Goal: Task Accomplishment & Management: Use online tool/utility

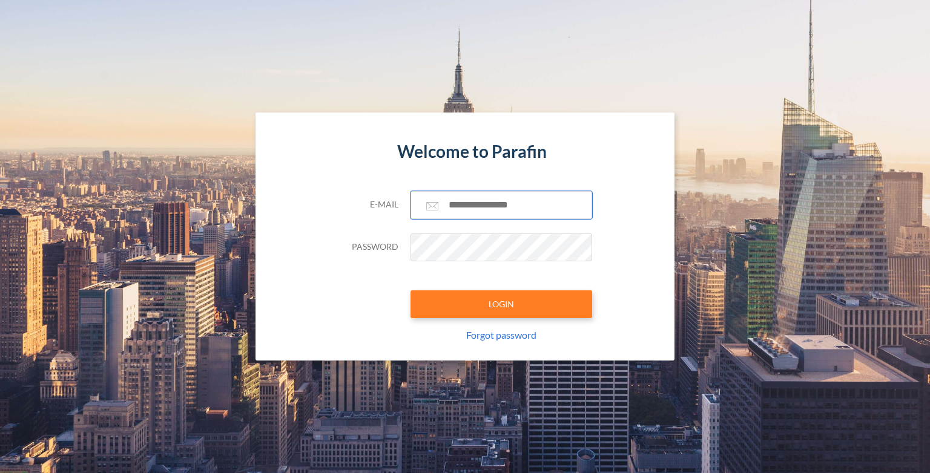
click at [484, 212] on input "text" at bounding box center [501, 205] width 182 height 28
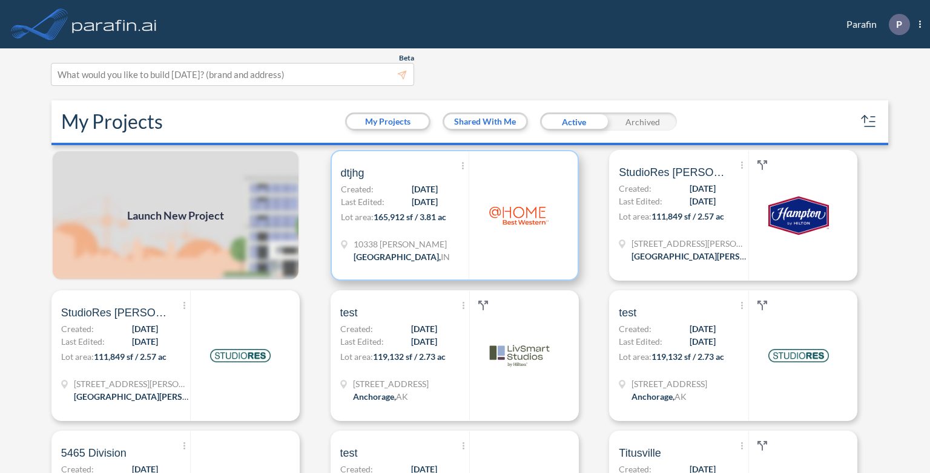
click at [364, 242] on span "10338 Arilla Cir" at bounding box center [401, 244] width 96 height 13
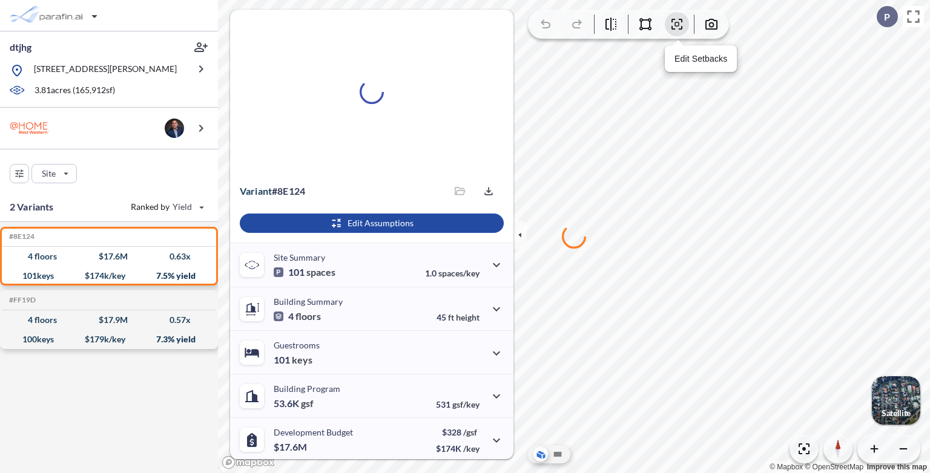
click at [680, 25] on icon "button" at bounding box center [676, 24] width 15 height 15
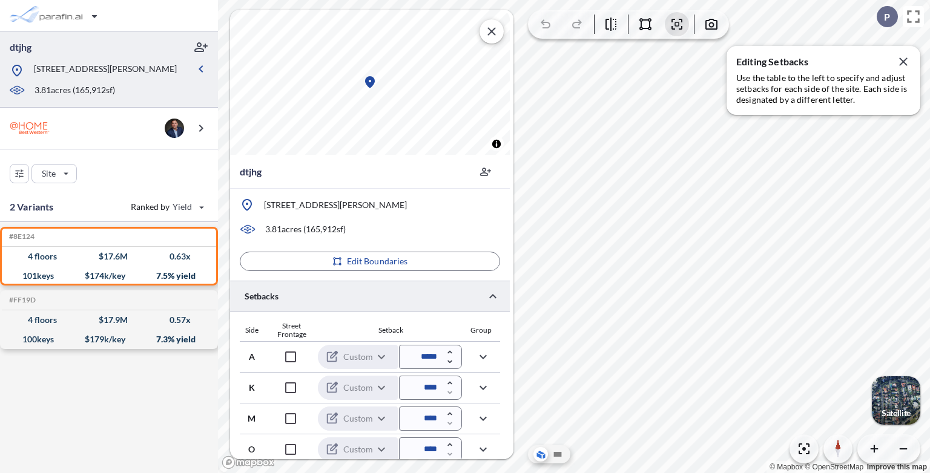
drag, startPoint x: 451, startPoint y: 364, endPoint x: 476, endPoint y: 369, distance: 25.9
click at [476, 369] on div "A Custom ****** ​ *****" at bounding box center [370, 356] width 260 height 31
drag, startPoint x: 450, startPoint y: 362, endPoint x: 474, endPoint y: 367, distance: 24.7
click at [474, 367] on div "A Custom ****** ​ *****" at bounding box center [370, 356] width 260 height 31
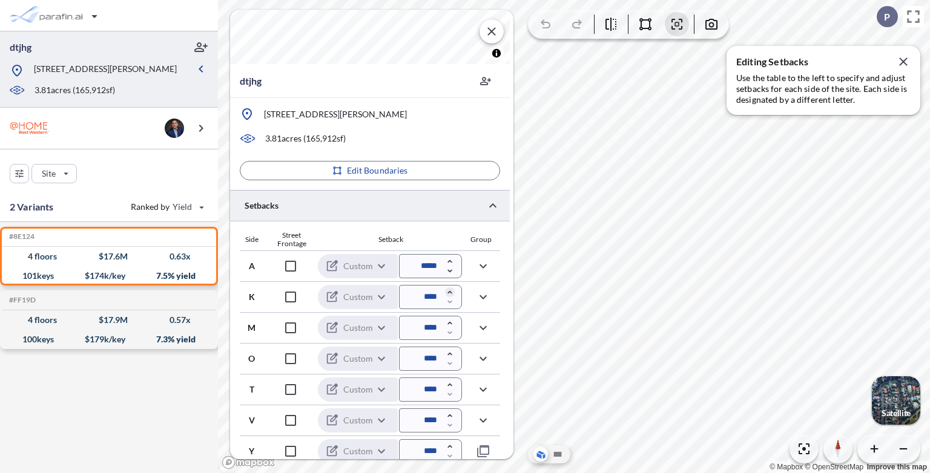
scroll to position [97, 0]
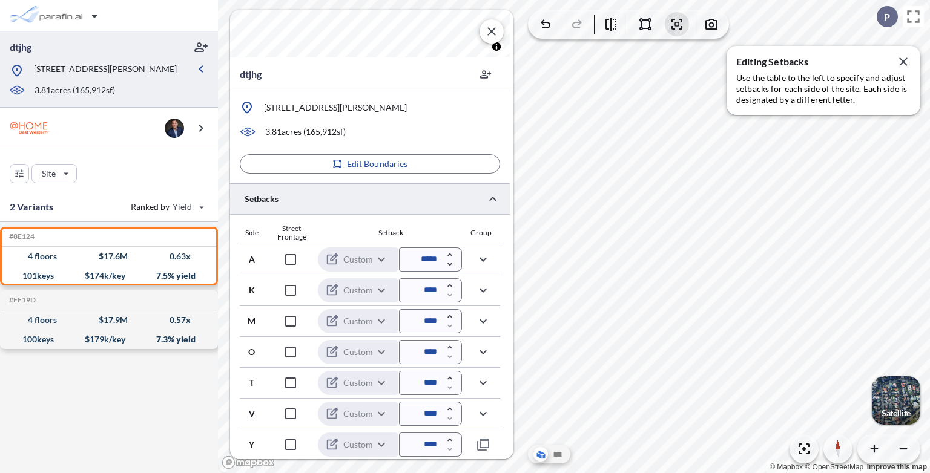
click at [515, 248] on section "dtjhg © Mapbox © OpenStreetMap Improve this map dtjhg 10338 Arilla Cir, Zionsvi…" at bounding box center [574, 236] width 712 height 473
click at [515, 257] on section "dtjhg © Mapbox © OpenStreetMap Improve this map dtjhg 10338 Arilla Cir, Zionsvi…" at bounding box center [574, 236] width 712 height 473
click at [519, 260] on section "dtjhg © Mapbox © OpenStreetMap Improve this map dtjhg 10338 Arilla Cir, Zionsvi…" at bounding box center [574, 236] width 712 height 473
click at [903, 60] on icon "button" at bounding box center [903, 61] width 15 height 15
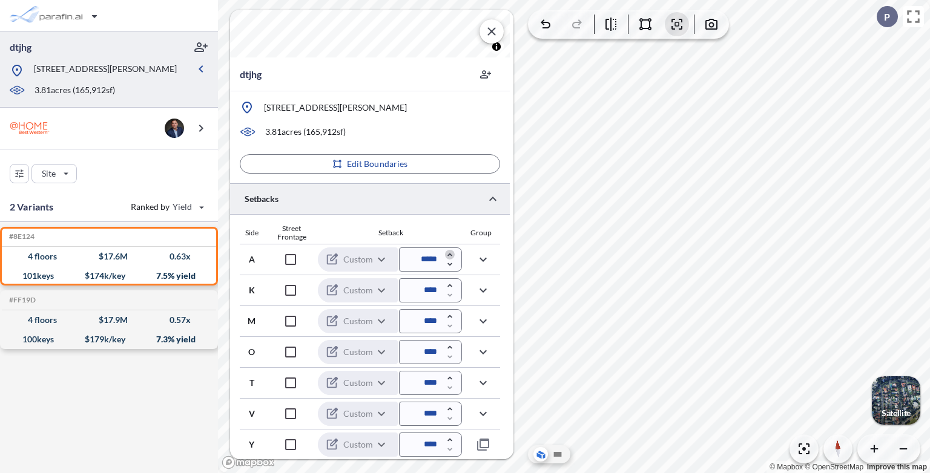
click at [447, 253] on icon "button" at bounding box center [450, 255] width 10 height 10
click at [450, 256] on icon "button" at bounding box center [450, 255] width 10 height 10
click at [450, 257] on icon "button" at bounding box center [450, 255] width 10 height 10
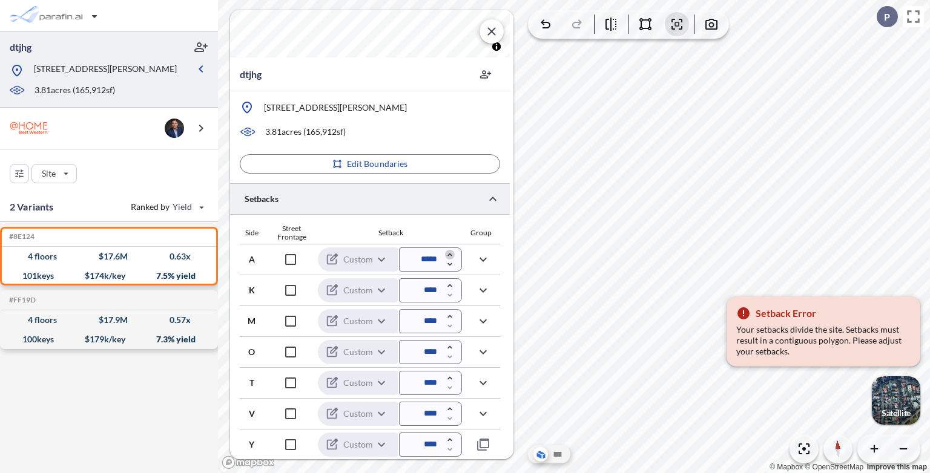
click at [450, 257] on icon "button" at bounding box center [450, 255] width 10 height 10
click at [451, 252] on icon "button" at bounding box center [450, 255] width 10 height 10
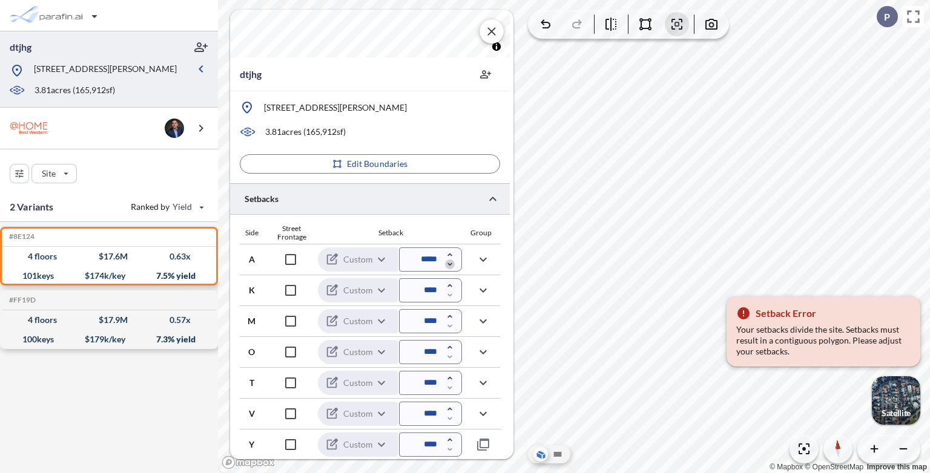
click at [448, 266] on icon "button" at bounding box center [450, 265] width 10 height 10
click at [449, 263] on icon "button" at bounding box center [450, 265] width 10 height 10
click at [448, 264] on icon "button" at bounding box center [449, 264] width 4 height 3
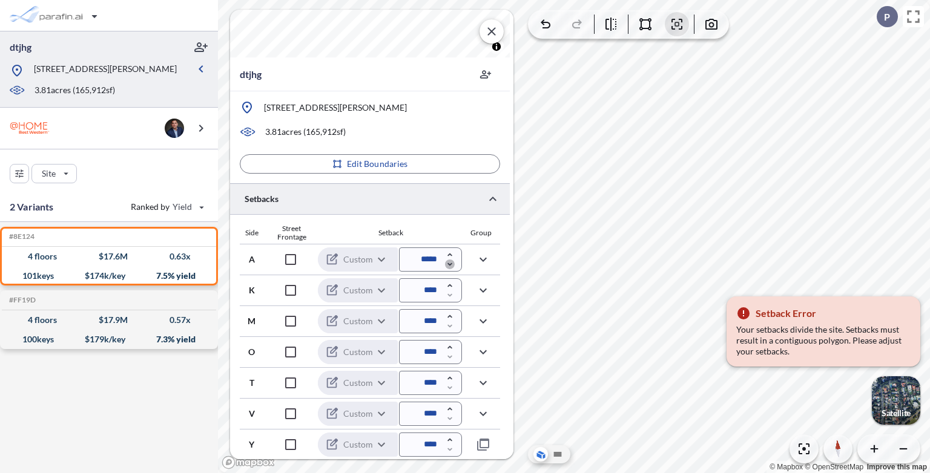
click at [448, 264] on icon "button" at bounding box center [449, 264] width 4 height 3
click at [421, 259] on input "*****" at bounding box center [430, 260] width 63 height 24
click at [428, 258] on input "*****" at bounding box center [430, 260] width 63 height 24
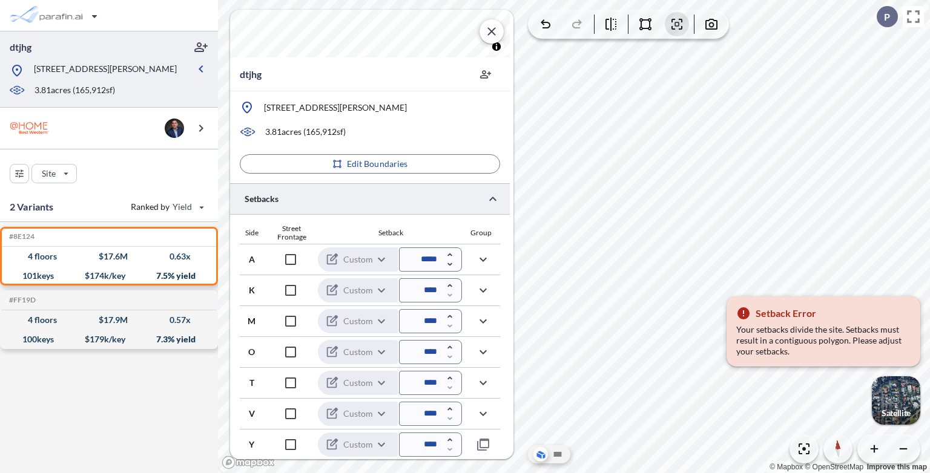
drag, startPoint x: 425, startPoint y: 260, endPoint x: 417, endPoint y: 265, distance: 9.2
click at [417, 265] on input "*****" at bounding box center [430, 260] width 63 height 24
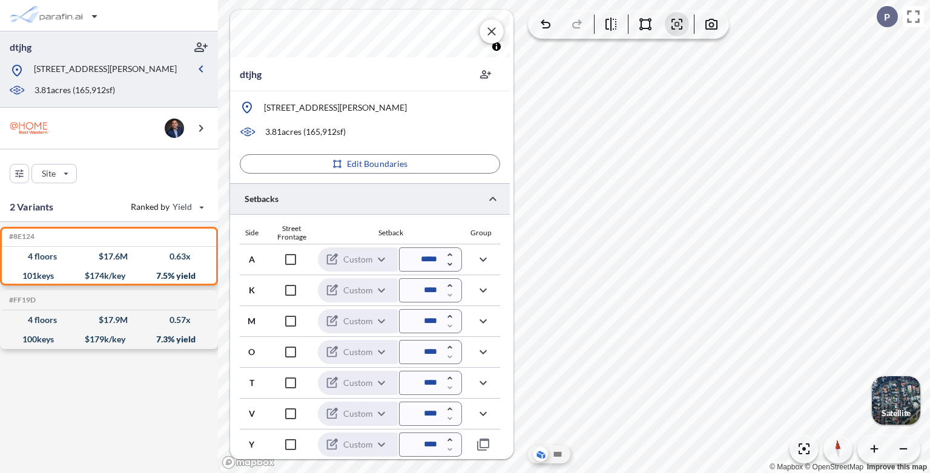
type input "*****"
click at [448, 283] on icon "button" at bounding box center [450, 286] width 10 height 10
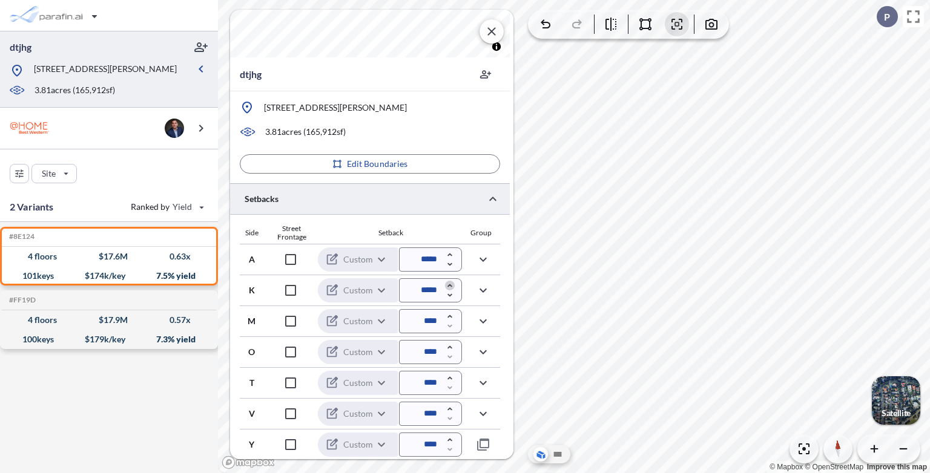
click at [448, 283] on icon "button" at bounding box center [450, 286] width 10 height 10
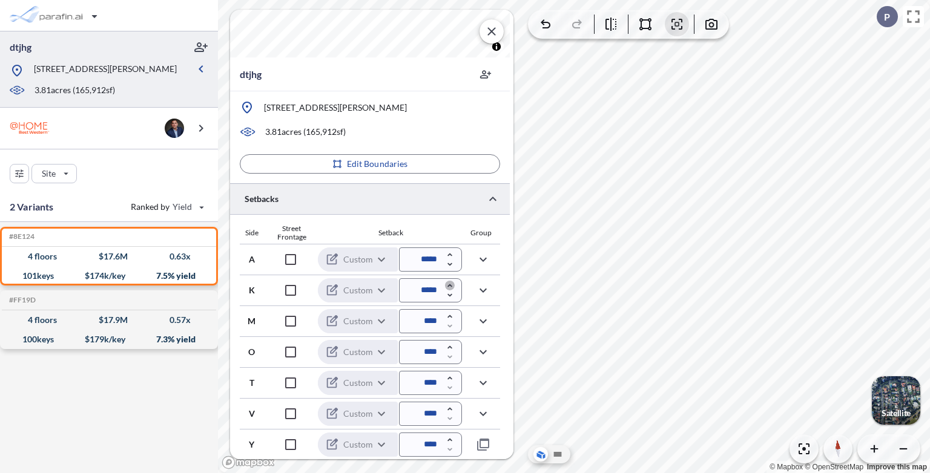
click at [448, 283] on icon "button" at bounding box center [450, 286] width 10 height 10
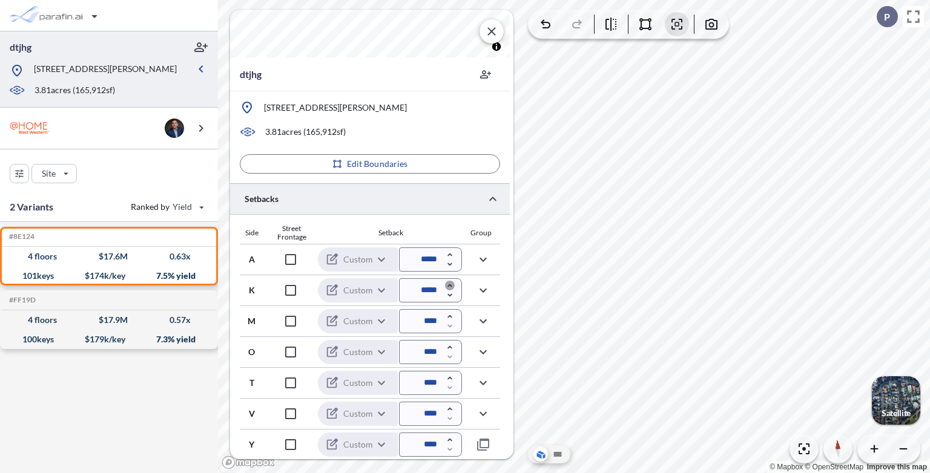
click at [448, 283] on icon "button" at bounding box center [450, 286] width 10 height 10
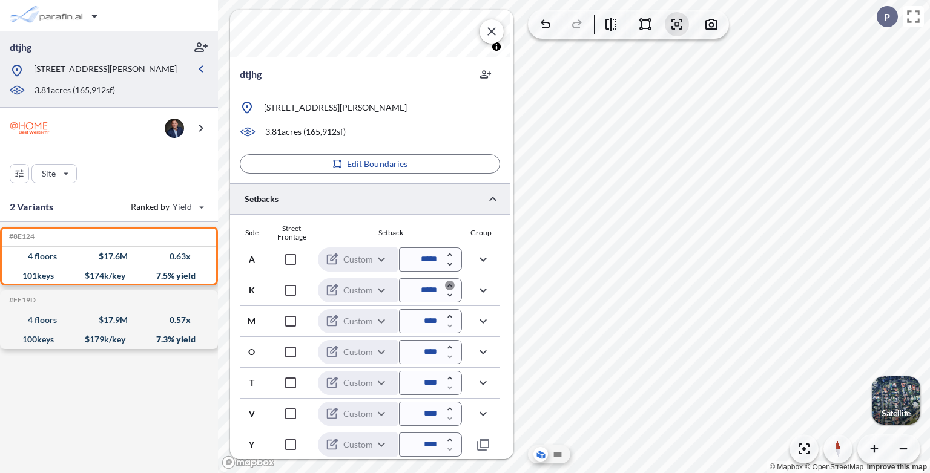
click at [448, 283] on icon "button" at bounding box center [450, 286] width 10 height 10
click at [450, 283] on icon "button" at bounding box center [450, 286] width 10 height 10
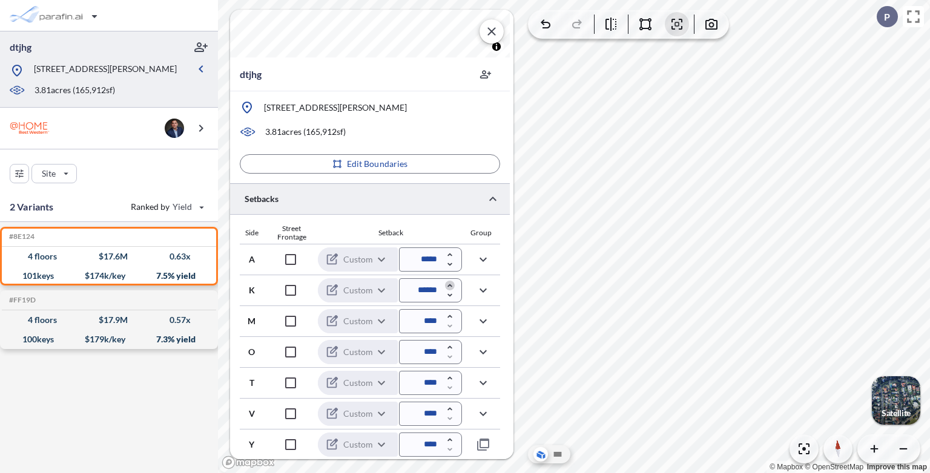
click at [450, 283] on icon "button" at bounding box center [450, 286] width 10 height 10
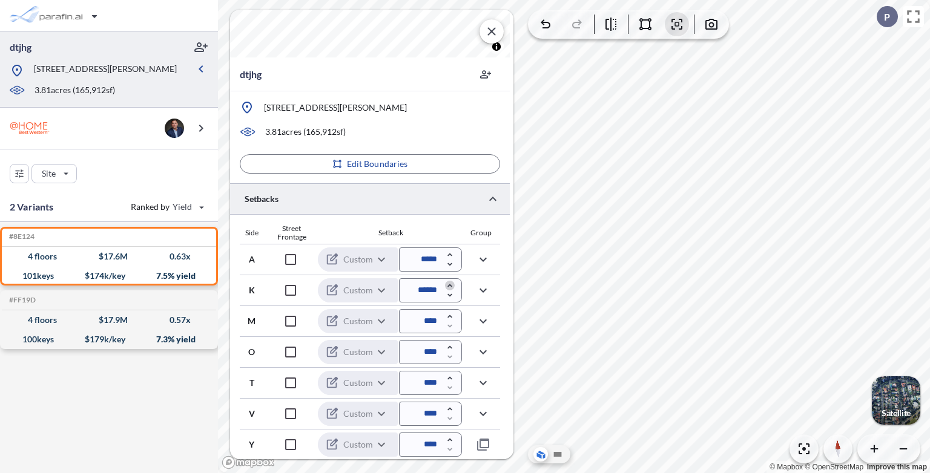
click at [450, 283] on icon "button" at bounding box center [450, 286] width 10 height 10
type input "******"
click at [449, 254] on icon "button" at bounding box center [449, 255] width 4 height 3
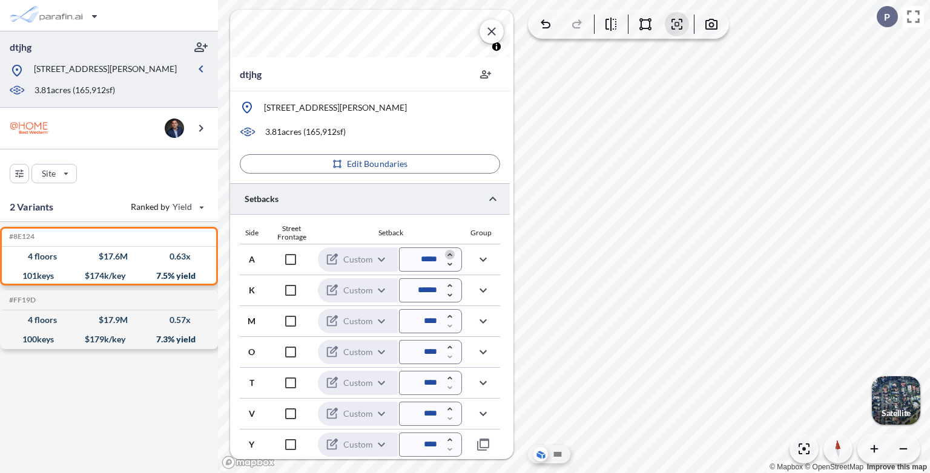
click at [449, 254] on icon "button" at bounding box center [449, 255] width 4 height 3
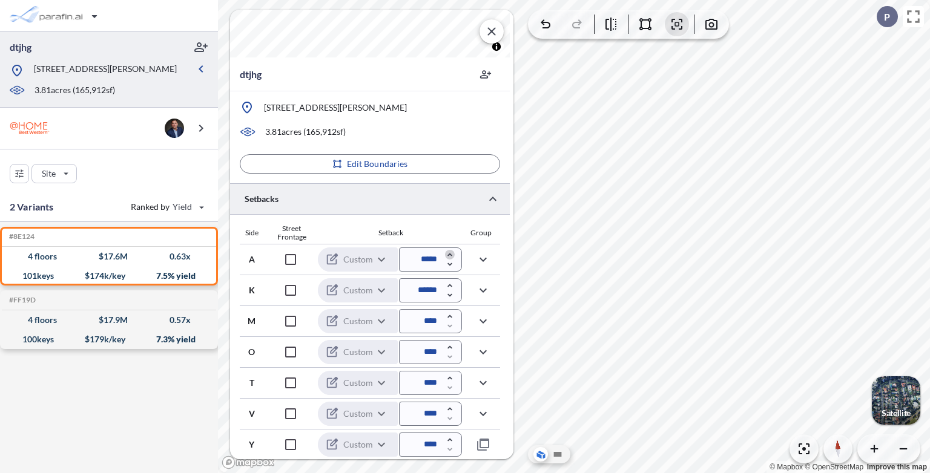
click at [449, 254] on icon "button" at bounding box center [449, 255] width 4 height 3
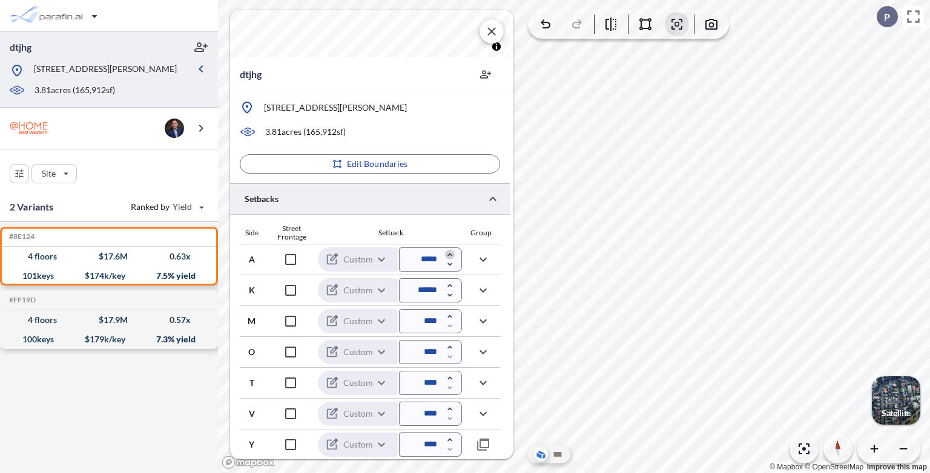
click at [449, 254] on icon "button" at bounding box center [449, 255] width 4 height 3
type input "*****"
click at [449, 297] on icon "button" at bounding box center [450, 295] width 10 height 10
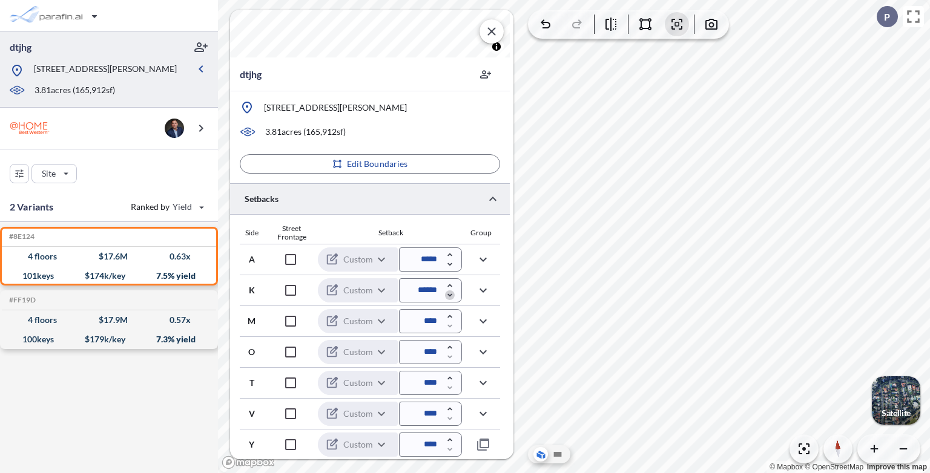
click at [449, 297] on icon "button" at bounding box center [450, 295] width 10 height 10
click at [452, 294] on icon "button" at bounding box center [450, 295] width 10 height 10
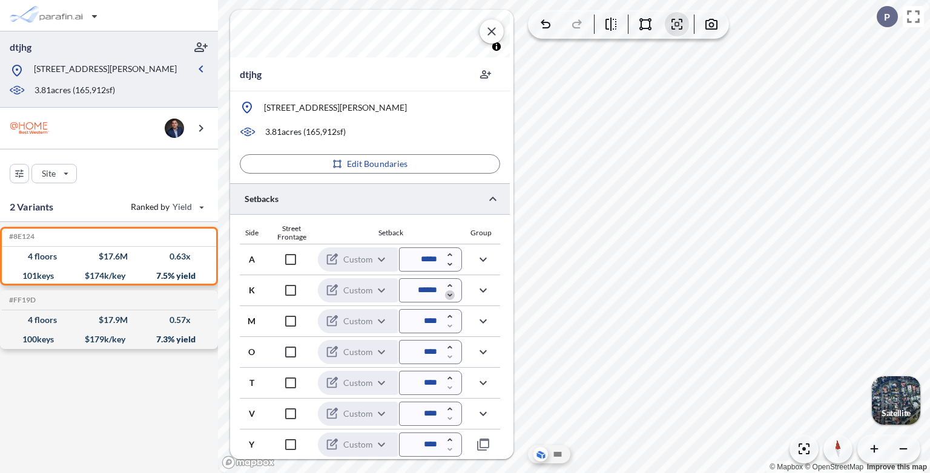
click at [452, 294] on icon "button" at bounding box center [450, 295] width 10 height 10
click at [449, 282] on icon "button" at bounding box center [450, 286] width 10 height 10
click at [448, 294] on icon "button" at bounding box center [449, 295] width 4 height 3
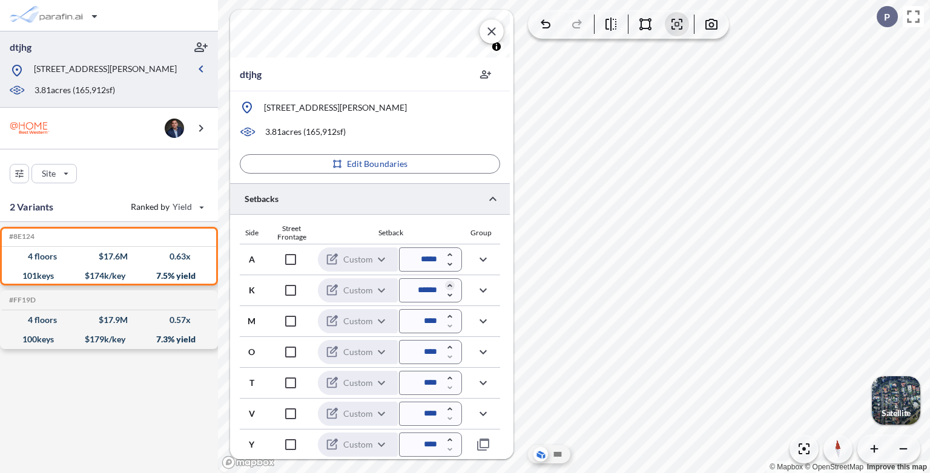
click at [447, 281] on icon "button" at bounding box center [450, 286] width 10 height 10
click at [448, 284] on icon "button" at bounding box center [450, 286] width 10 height 10
type input "******"
click at [428, 292] on input "******" at bounding box center [430, 290] width 63 height 24
click at [448, 255] on icon "button" at bounding box center [450, 255] width 10 height 10
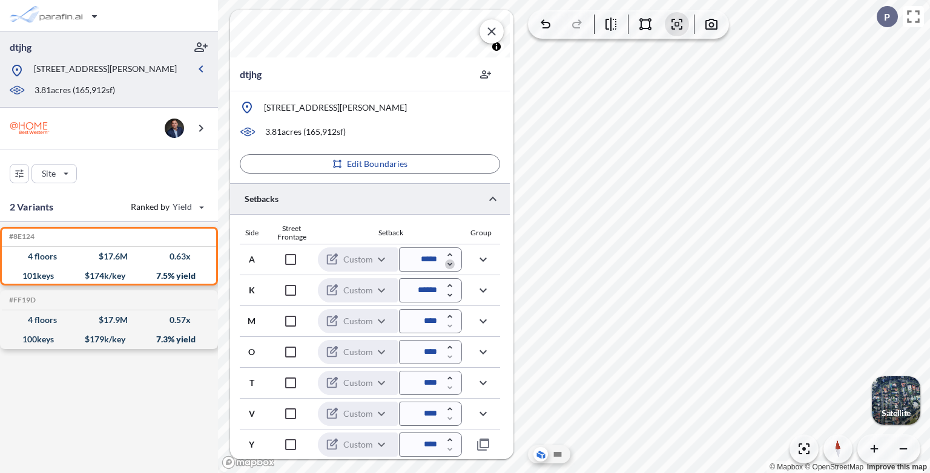
click at [450, 261] on icon "button" at bounding box center [450, 265] width 10 height 10
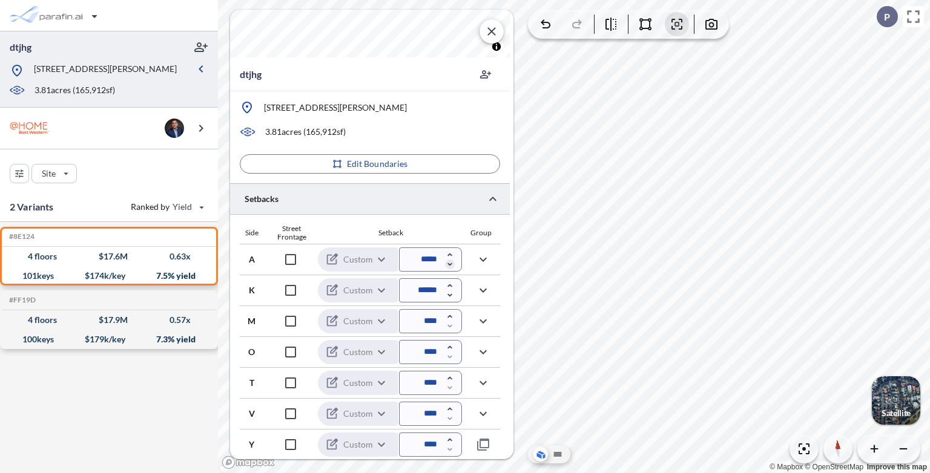
click at [450, 262] on icon "button" at bounding box center [450, 265] width 10 height 10
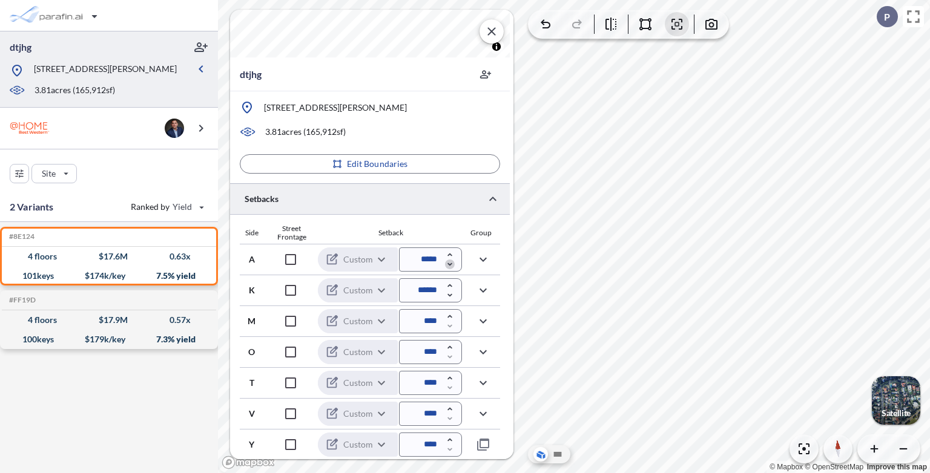
click at [450, 262] on icon "button" at bounding box center [450, 265] width 10 height 10
type input "*****"
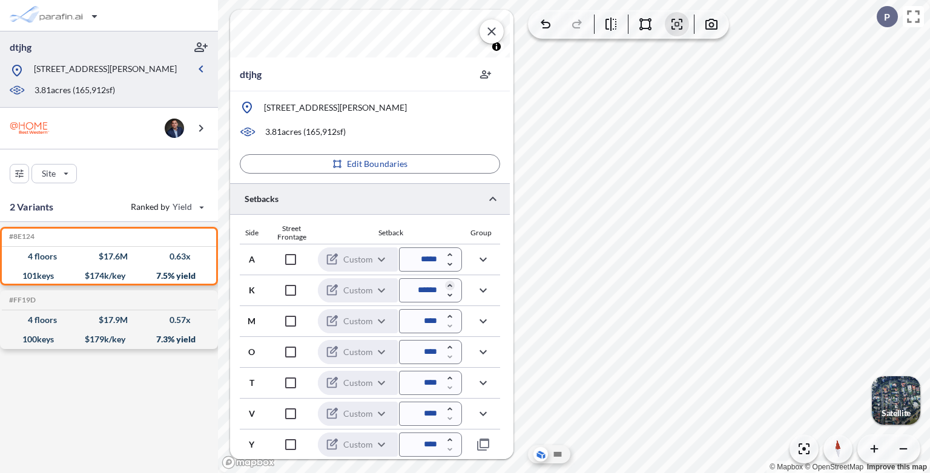
click at [450, 287] on icon "button" at bounding box center [450, 286] width 10 height 10
click at [449, 284] on icon "button" at bounding box center [449, 285] width 4 height 3
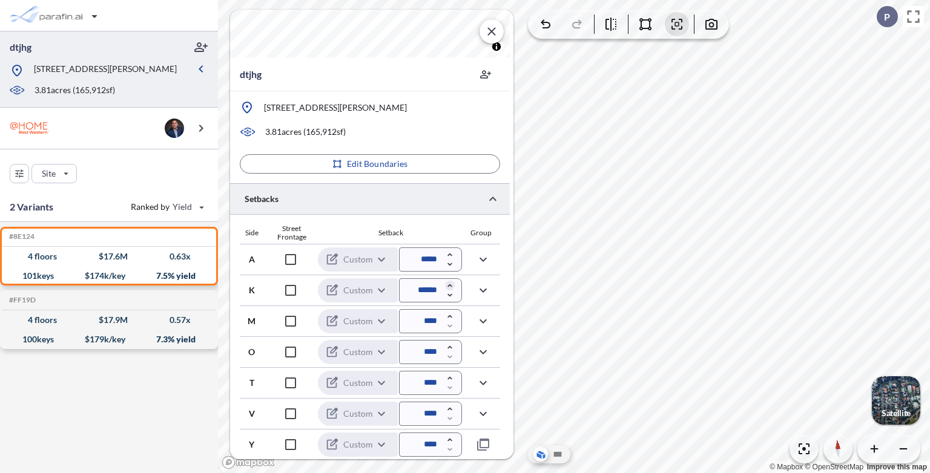
click at [449, 284] on icon "button" at bounding box center [449, 285] width 4 height 3
type input "******"
click at [451, 349] on icon "button" at bounding box center [450, 348] width 10 height 10
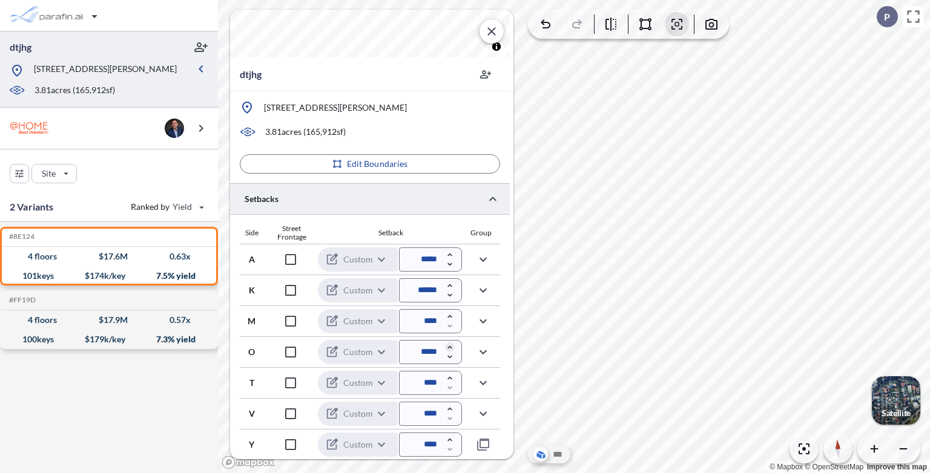
click at [451, 349] on icon "button" at bounding box center [450, 348] width 10 height 10
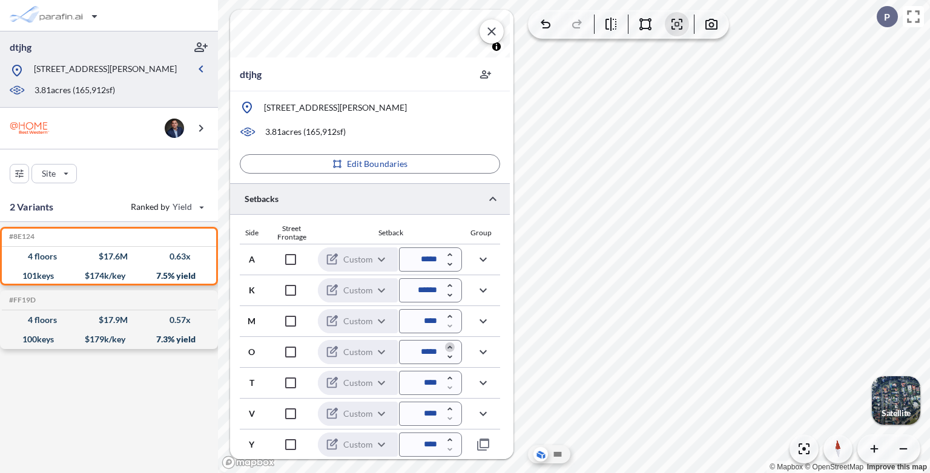
click at [451, 349] on icon "button" at bounding box center [450, 348] width 10 height 10
type input "*****"
click at [484, 418] on icon "button" at bounding box center [483, 414] width 15 height 15
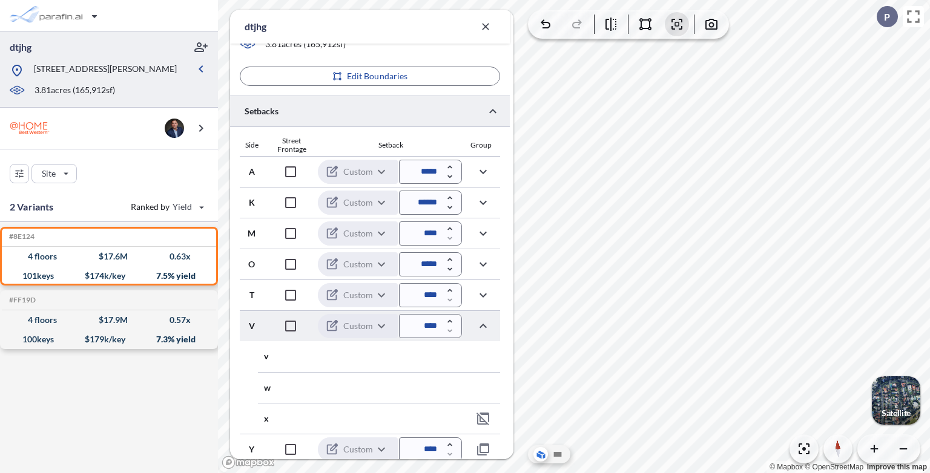
scroll to position [224, 0]
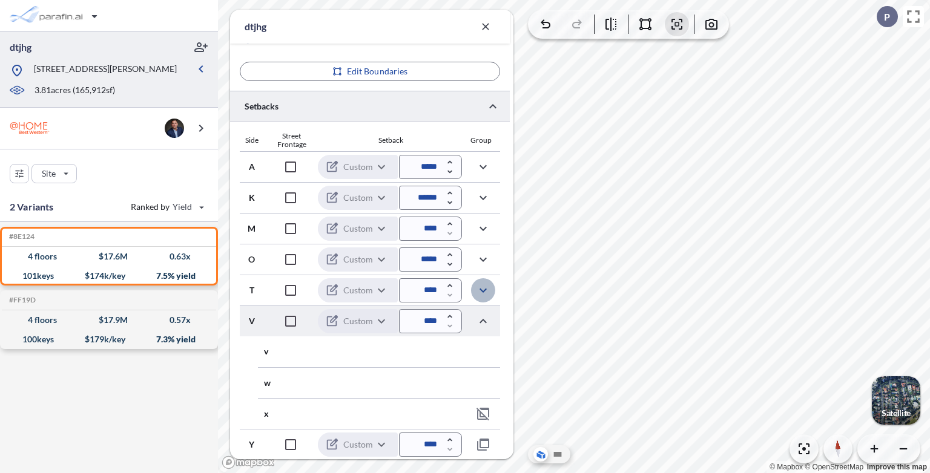
click at [484, 293] on icon "button" at bounding box center [483, 290] width 15 height 15
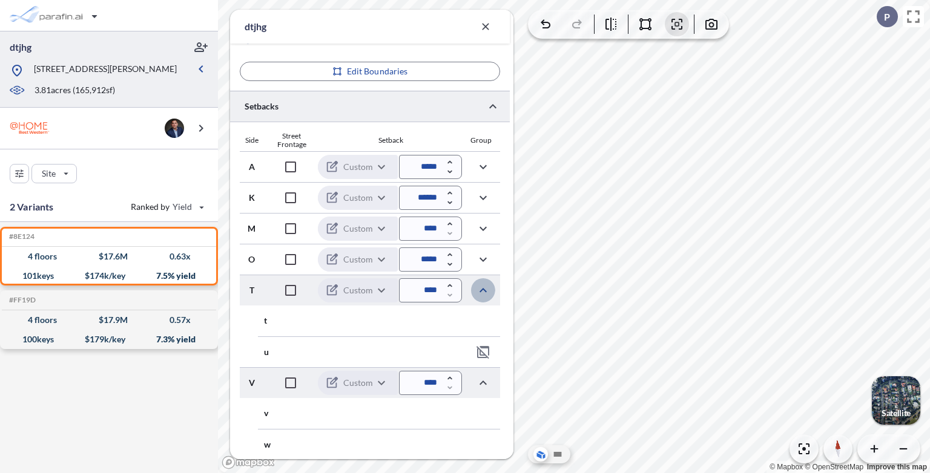
click at [484, 293] on icon "button" at bounding box center [483, 290] width 15 height 15
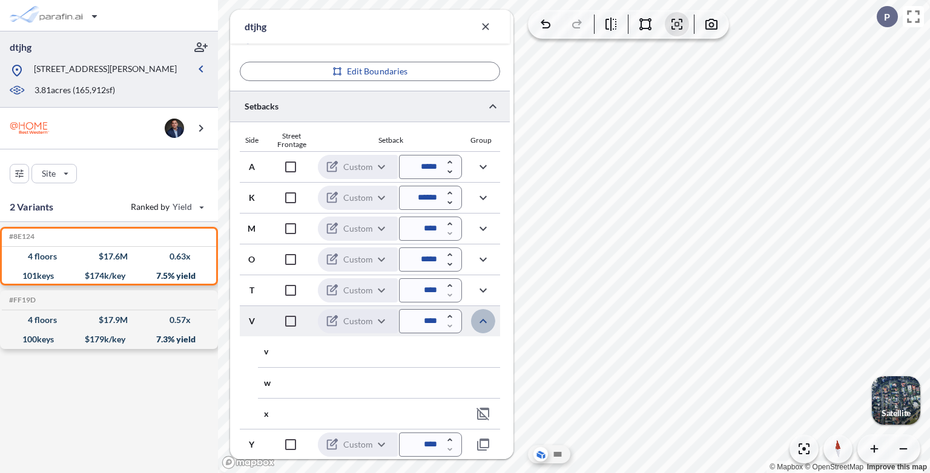
click at [481, 318] on icon "button" at bounding box center [483, 321] width 15 height 15
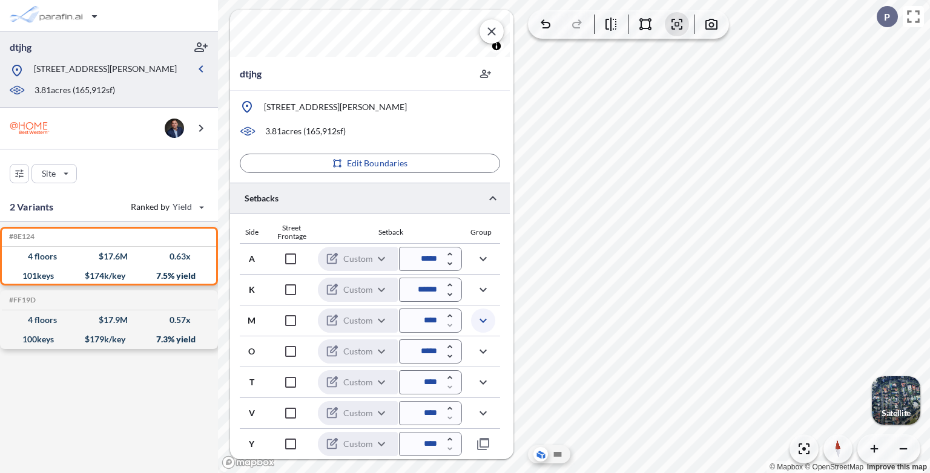
scroll to position [97, 0]
click at [452, 410] on icon "button" at bounding box center [450, 409] width 10 height 10
click at [451, 411] on icon "button" at bounding box center [450, 409] width 10 height 10
click at [449, 415] on icon "button" at bounding box center [450, 419] width 10 height 10
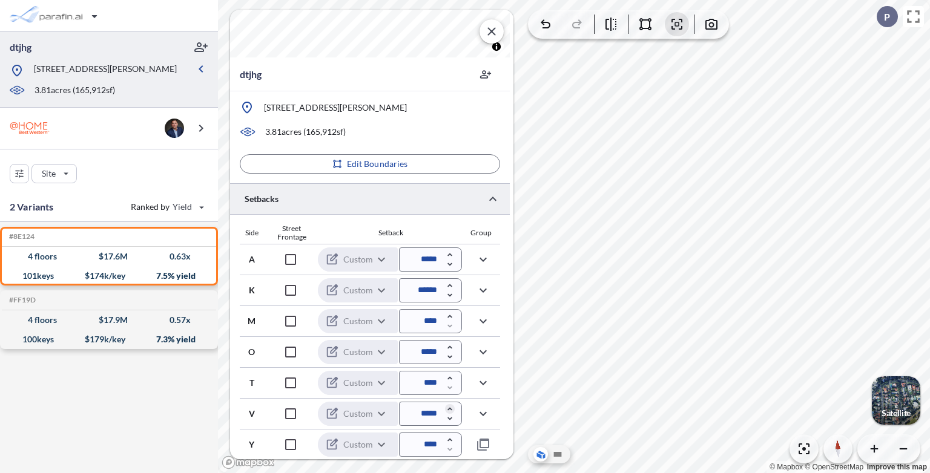
click at [450, 405] on icon "button" at bounding box center [450, 409] width 10 height 10
click at [450, 407] on icon "button" at bounding box center [450, 409] width 10 height 10
click at [450, 409] on icon "button" at bounding box center [450, 409] width 10 height 10
click at [449, 410] on icon "button" at bounding box center [450, 409] width 10 height 10
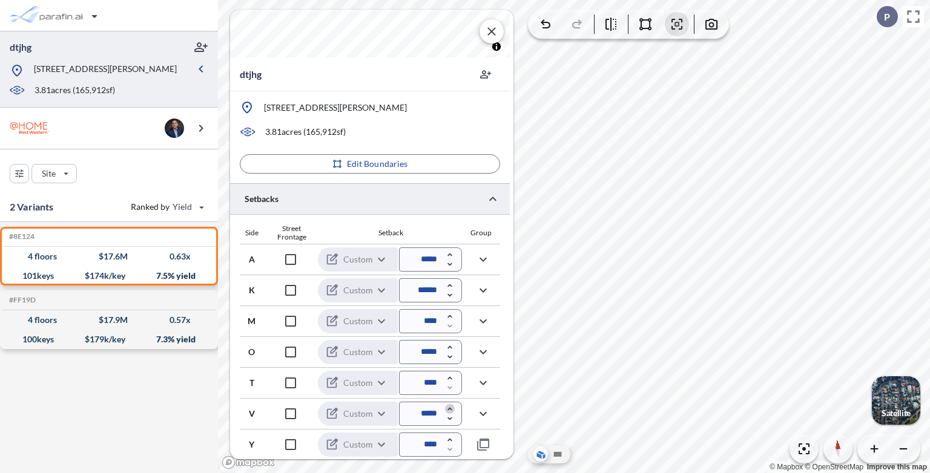
type input "*****"
click at [449, 410] on icon "button" at bounding box center [450, 409] width 10 height 10
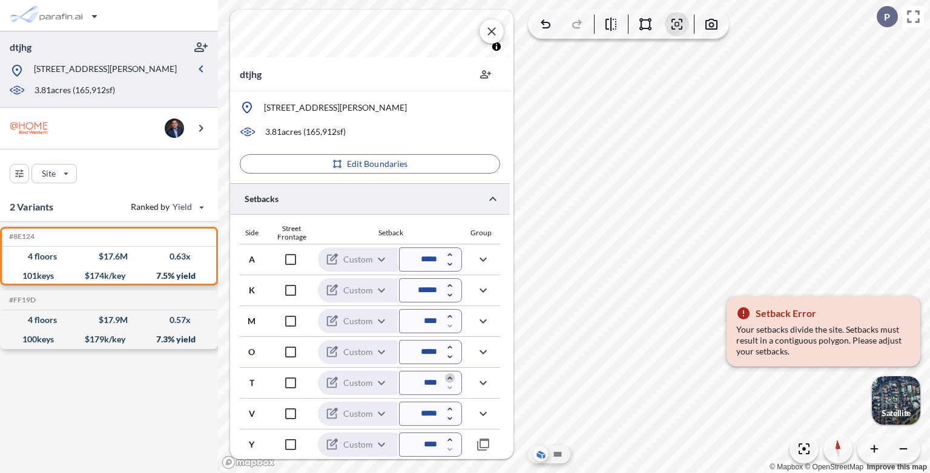
click at [452, 376] on icon "button" at bounding box center [450, 378] width 10 height 10
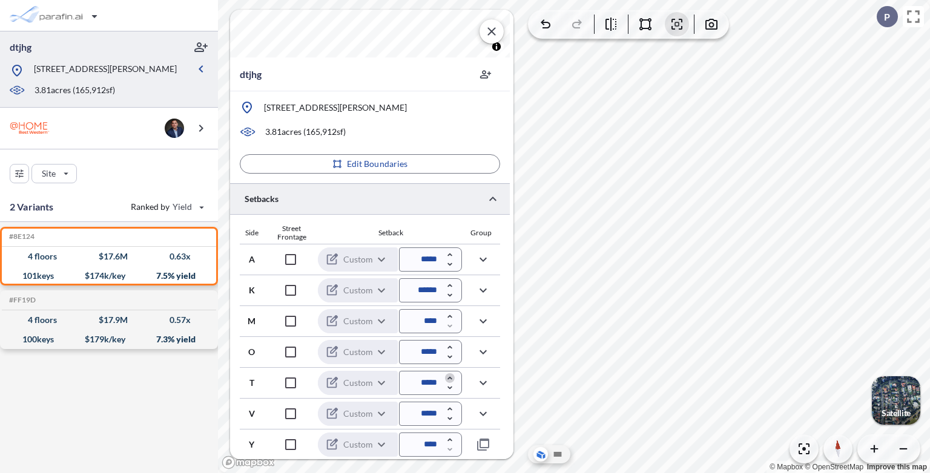
click at [450, 377] on icon "button" at bounding box center [449, 378] width 4 height 3
click at [448, 377] on icon "button" at bounding box center [449, 378] width 4 height 3
type input "*****"
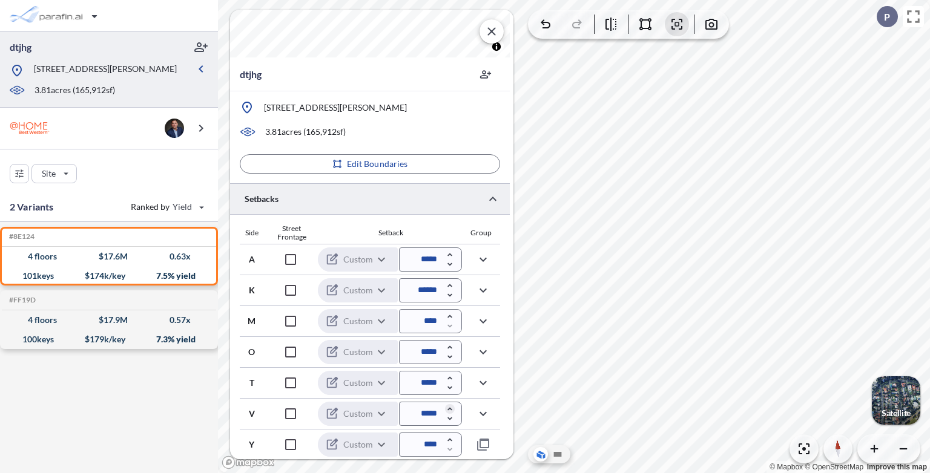
click at [448, 410] on icon "button" at bounding box center [450, 409] width 10 height 10
click at [448, 412] on icon "button" at bounding box center [450, 409] width 10 height 10
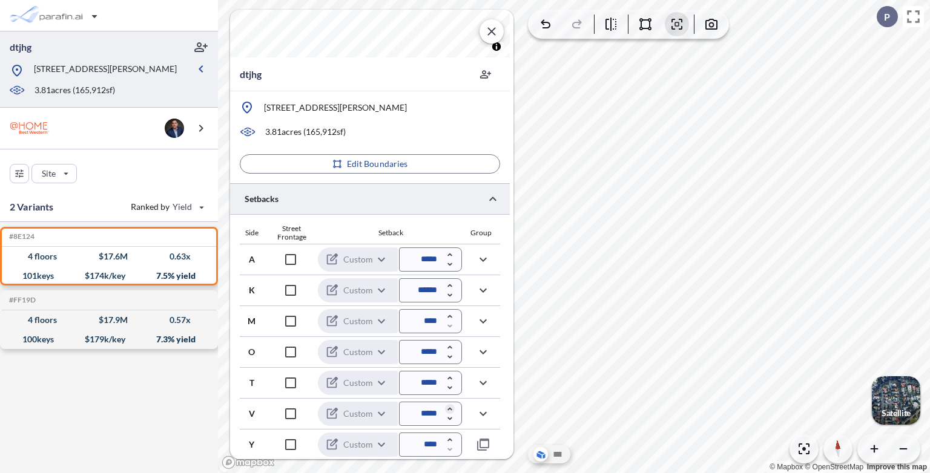
click at [448, 408] on icon "button" at bounding box center [449, 409] width 4 height 3
type input "*****"
click at [450, 439] on icon "button" at bounding box center [449, 440] width 4 height 3
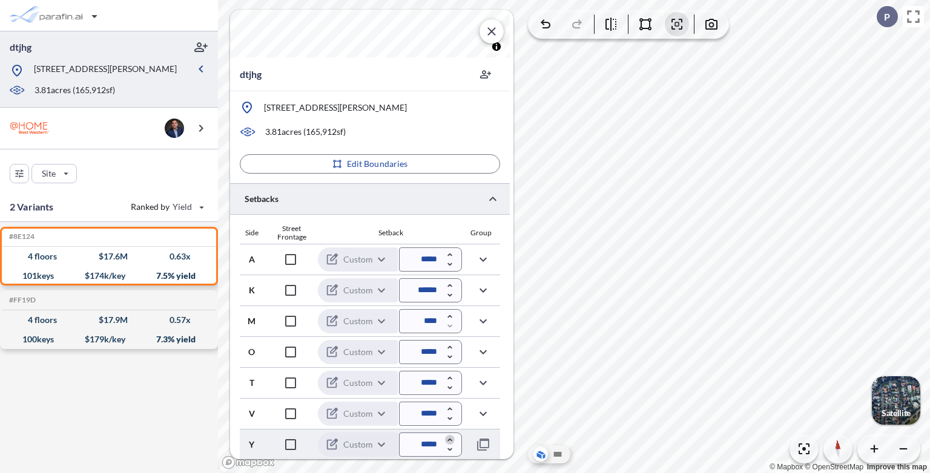
click at [450, 439] on icon "button" at bounding box center [449, 440] width 4 height 3
click at [450, 439] on icon "button" at bounding box center [450, 440] width 10 height 10
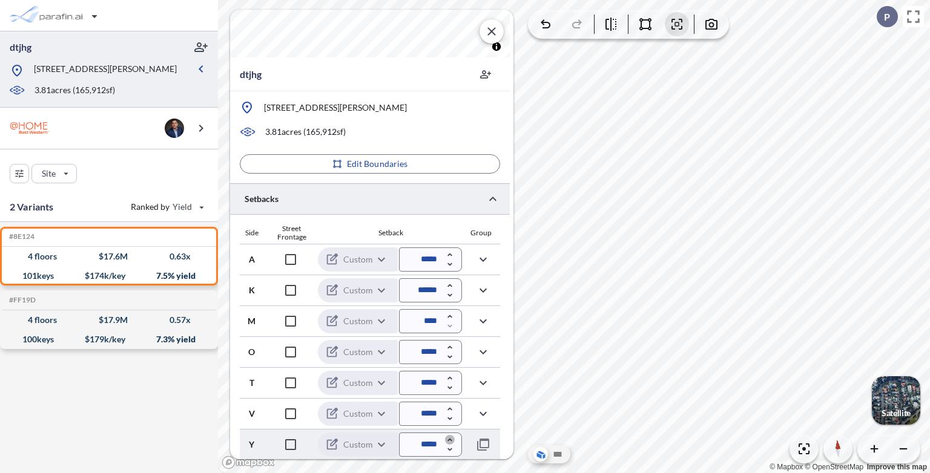
click at [450, 439] on icon "button" at bounding box center [450, 440] width 10 height 10
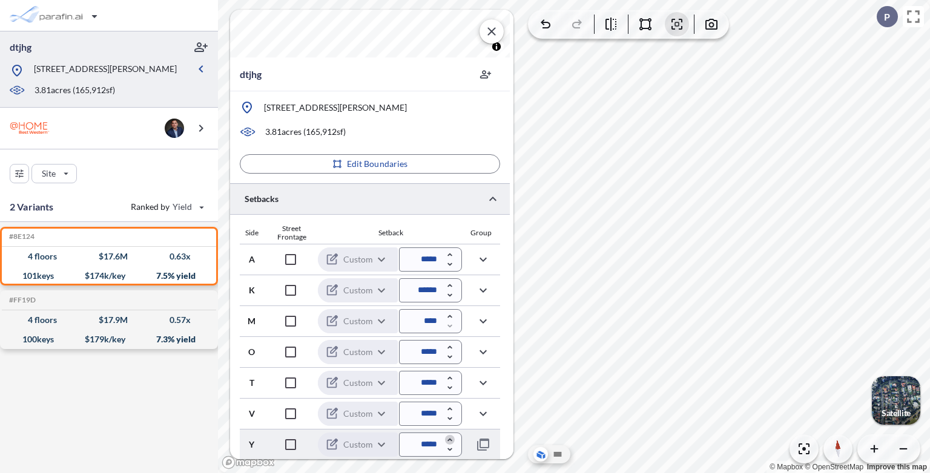
type input "*****"
